Goal: Answer question/provide support

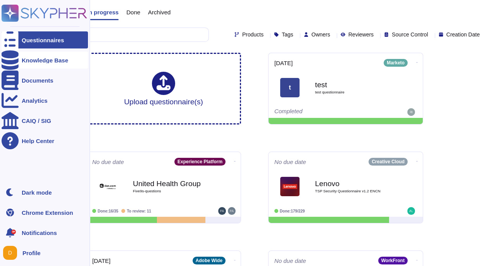
click at [16, 58] on div at bounding box center [10, 60] width 17 height 17
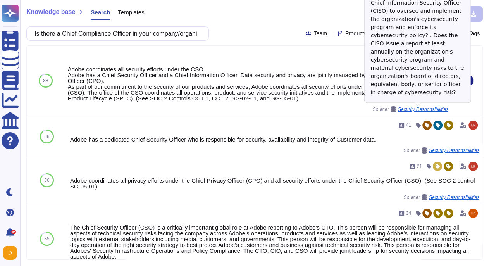
click at [444, 109] on span "Security Responsibilities" at bounding box center [423, 109] width 50 height 5
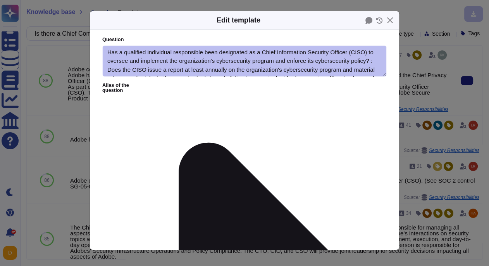
type textarea "Has a qualified individual responsible been designated as a Chief Information S…"
type textarea "Adobe coordinates all security efforts under the CSO. Adobe has a Chief Securit…"
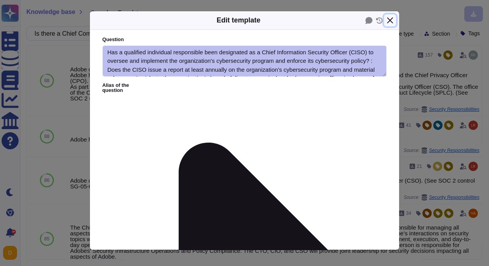
click at [390, 19] on button "Close" at bounding box center [390, 20] width 12 height 12
